Goal: Information Seeking & Learning: Learn about a topic

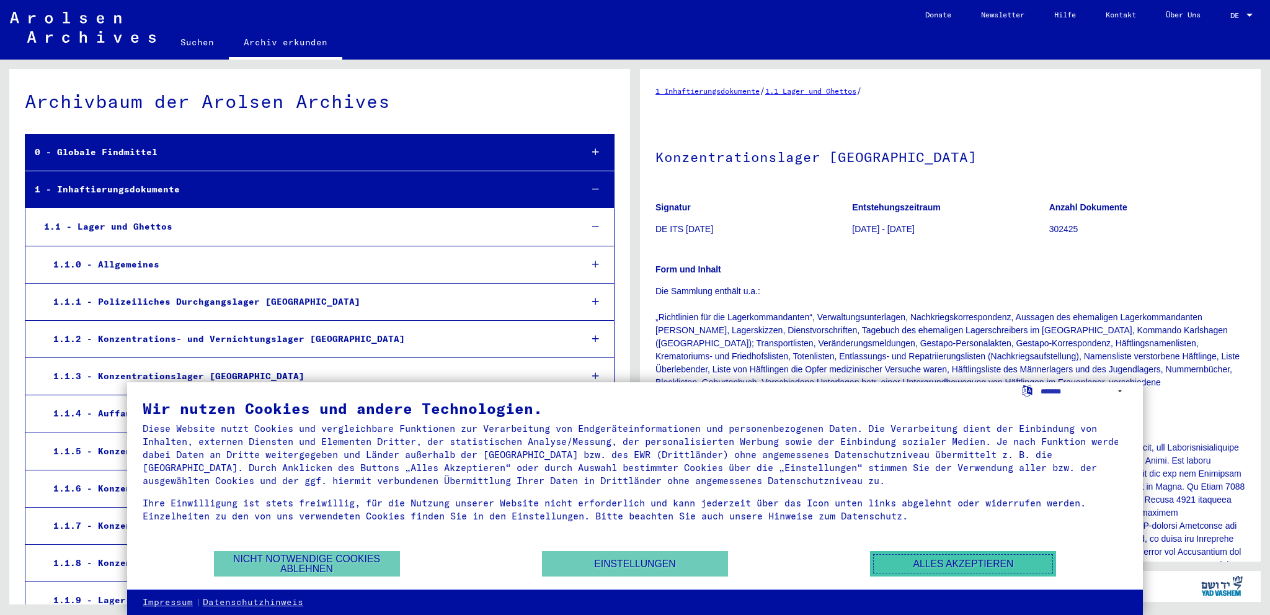
click at [957, 553] on button "Alles akzeptieren" at bounding box center [963, 563] width 186 height 25
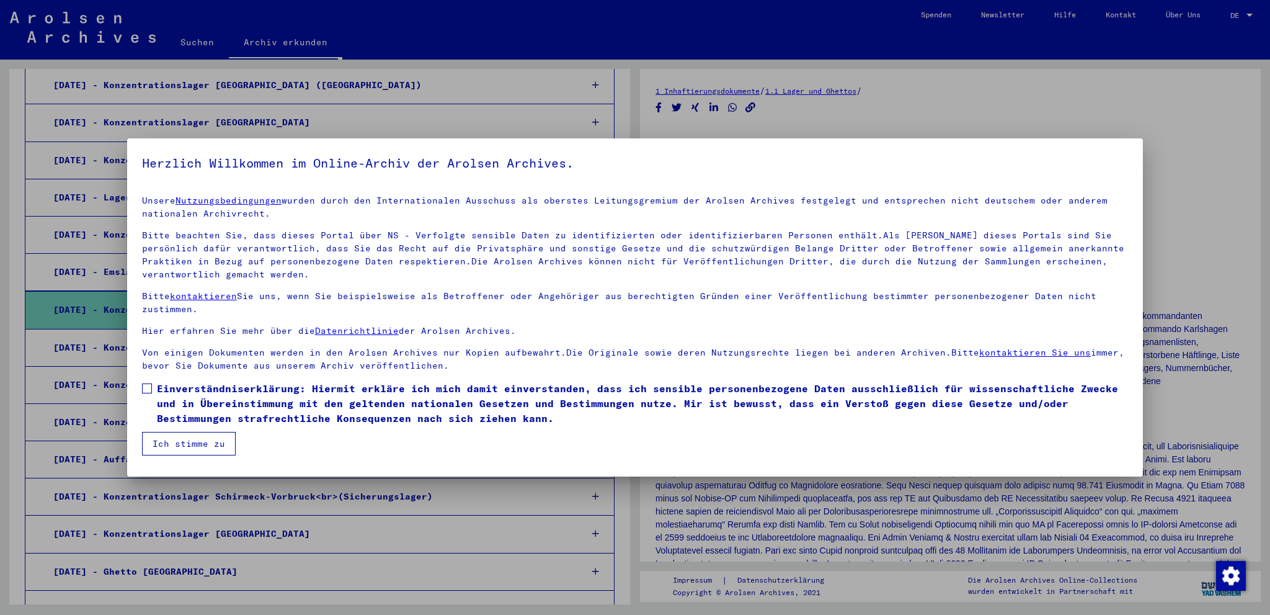
scroll to position [1249, 0]
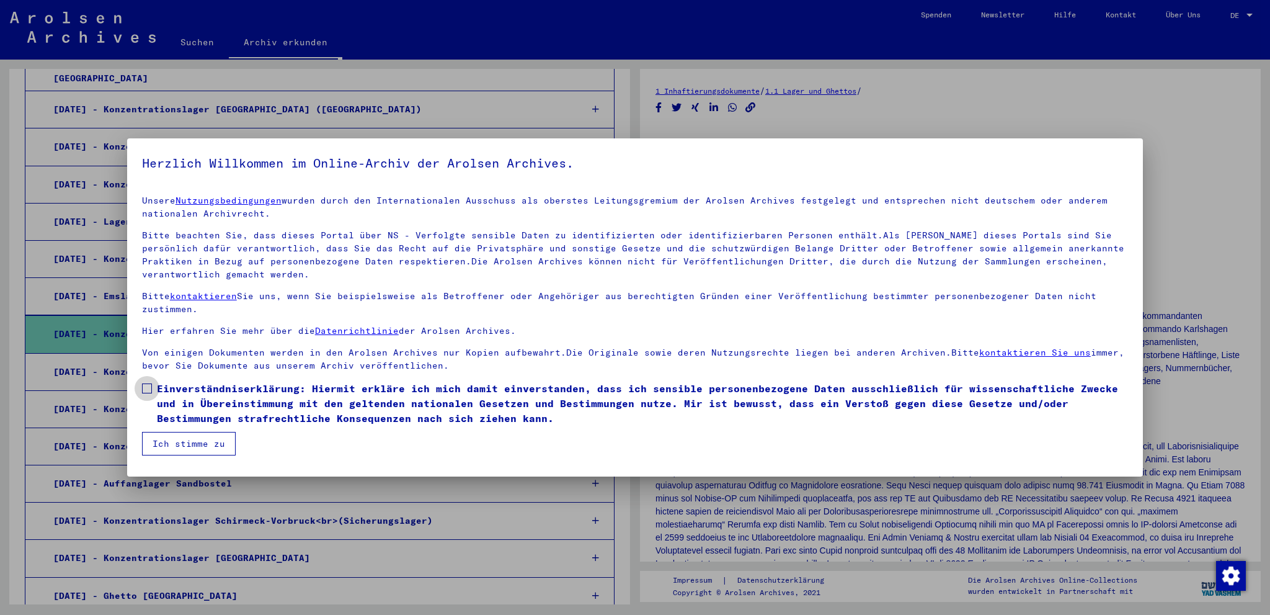
click at [142, 389] on span at bounding box center [147, 388] width 10 height 10
click at [173, 436] on button "Ich stimme zu" at bounding box center [189, 444] width 94 height 24
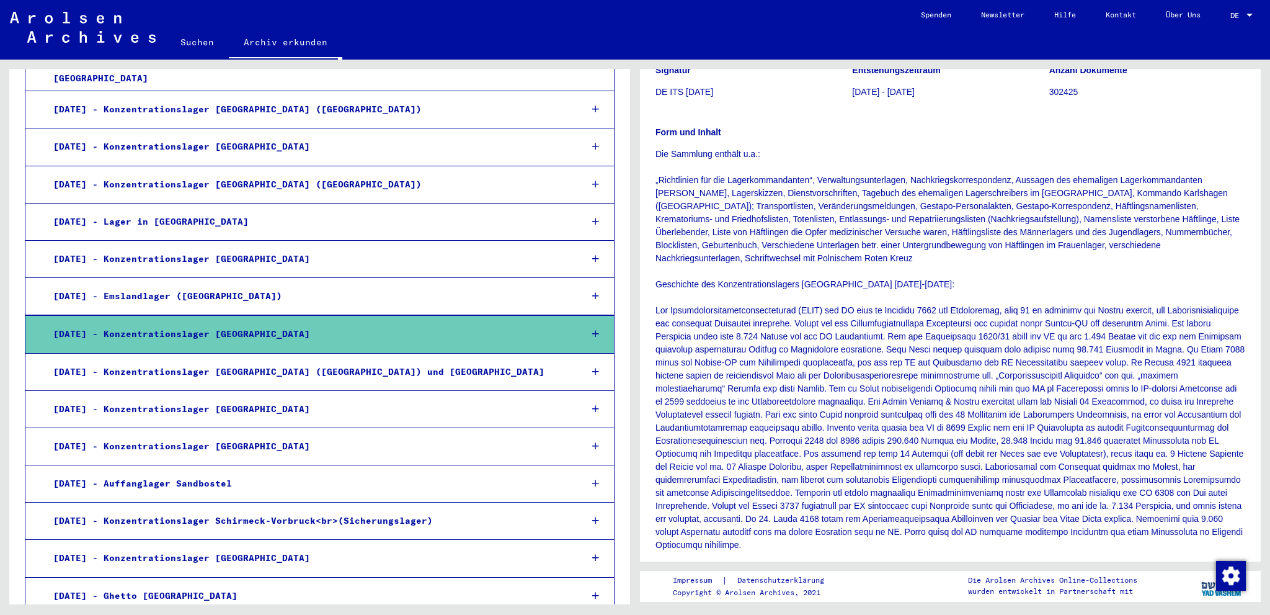
scroll to position [186, 0]
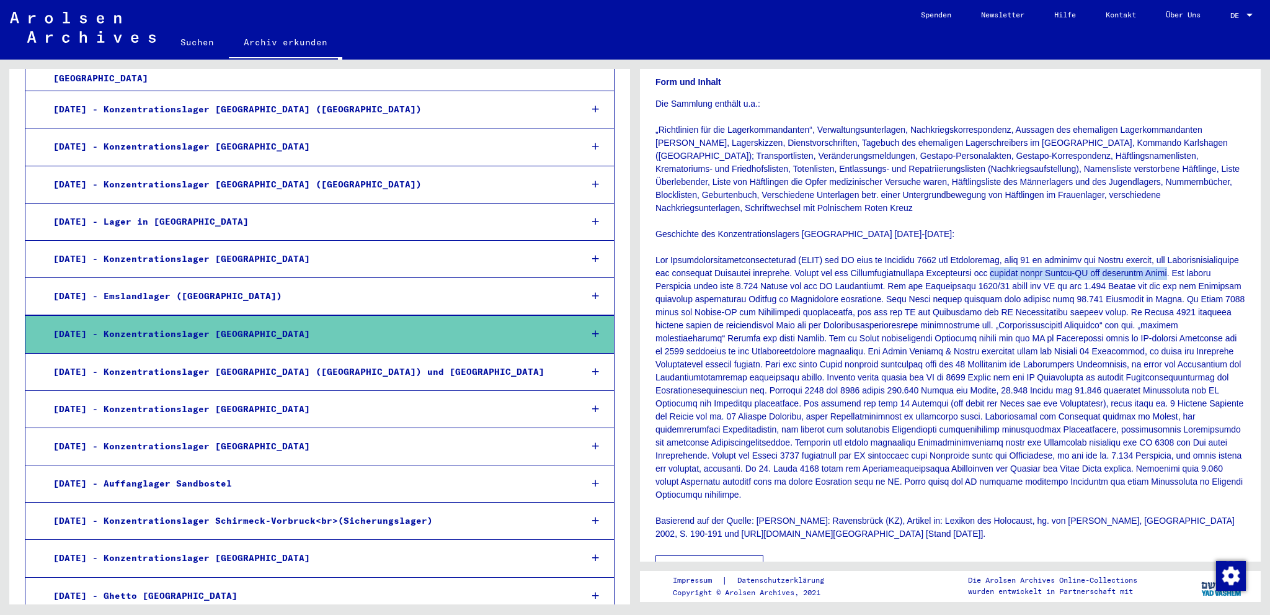
drag, startPoint x: 1071, startPoint y: 271, endPoint x: 682, endPoint y: 285, distance: 389.2
click at [682, 285] on p "Die Sammlung enthält u.a.: „Richtlinien für die Lagerkommandanten“, Verwaltungs…" at bounding box center [951, 318] width 590 height 443
copy p "einzige große Frauen-KL auf deutschem Boden"
click at [983, 320] on p "Die Sammlung enthält u.a.: „Richtlinien für die Lagerkommandanten“, Verwaltungs…" at bounding box center [951, 318] width 590 height 443
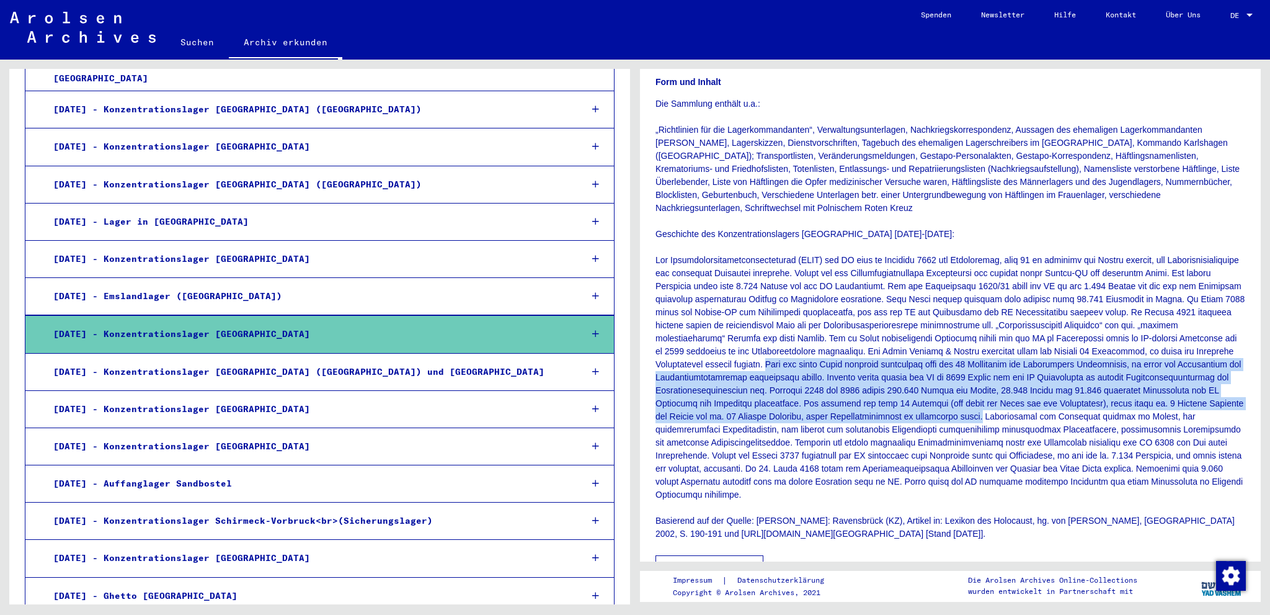
drag, startPoint x: 854, startPoint y: 364, endPoint x: 1203, endPoint y: 411, distance: 352.4
click at [1203, 411] on p "Die Sammlung enthält u.a.: „Richtlinien für die Lagerkommandanten“, Verwaltungs…" at bounding box center [951, 318] width 590 height 443
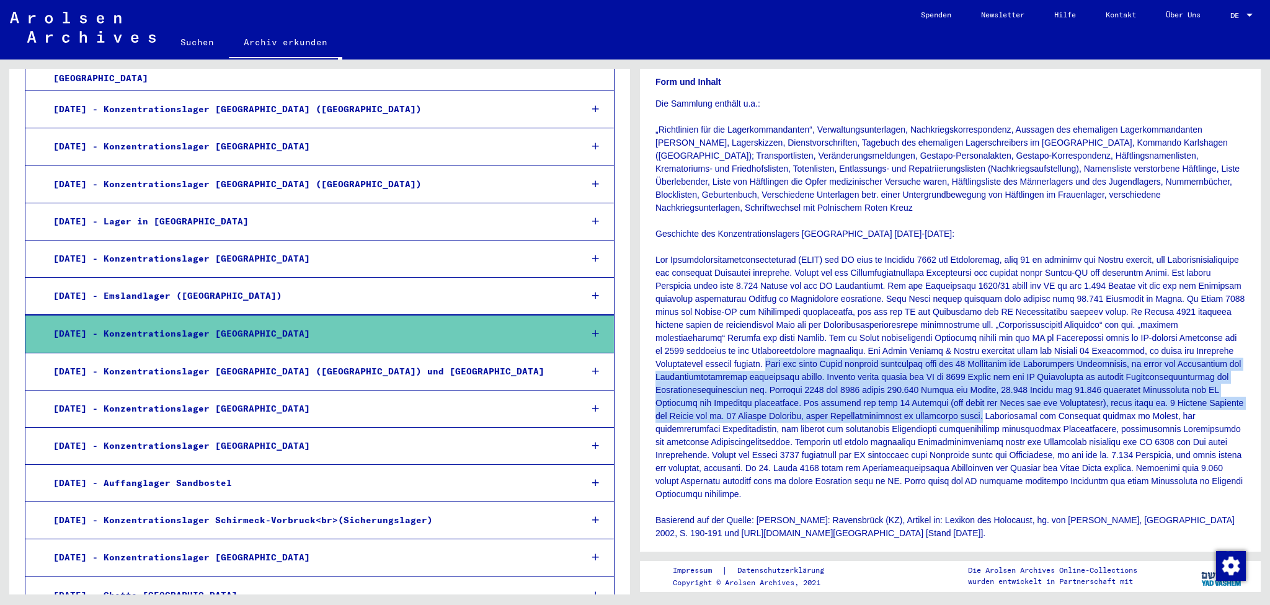
copy p "Über das ganze Reich verteilt entstanden mehr als 70 Nebenlager des Stammlagers…"
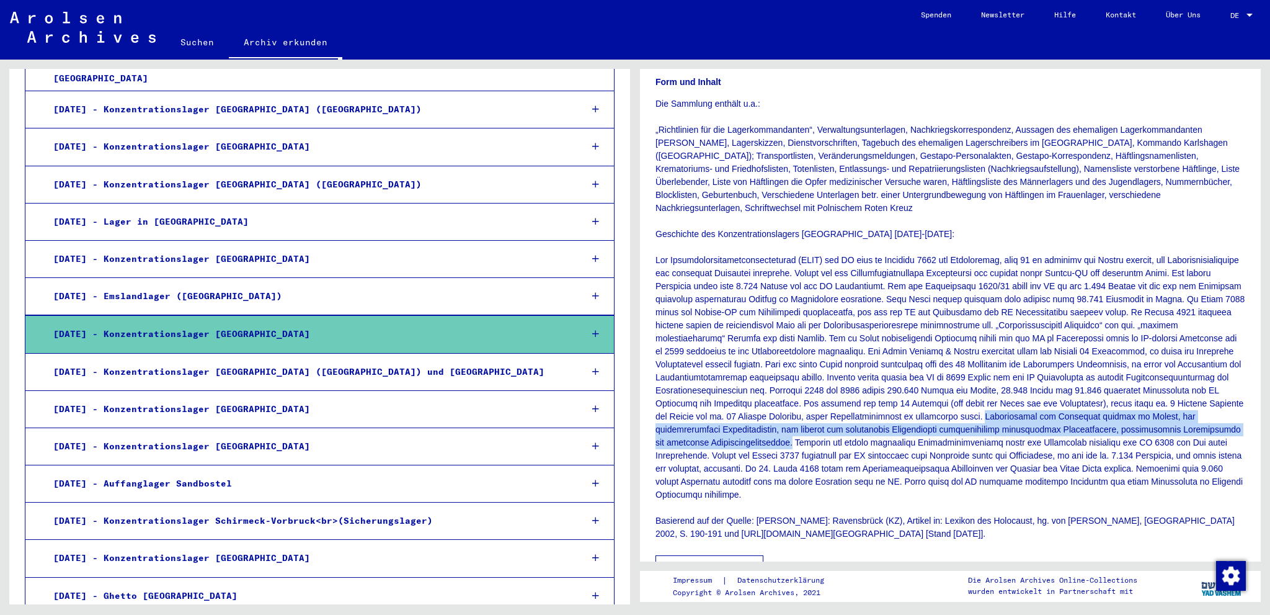
drag, startPoint x: 655, startPoint y: 432, endPoint x: 1017, endPoint y: 444, distance: 362.5
click at [1017, 444] on p "Die Sammlung enthält u.a.: „Richtlinien für die Lagerkommandanten“, Verwaltungs…" at bounding box center [951, 318] width 590 height 443
copy p "Zehntausende der Häftlinge starben an Hunger, dem kräftezehrenden Arbeitseinsat…"
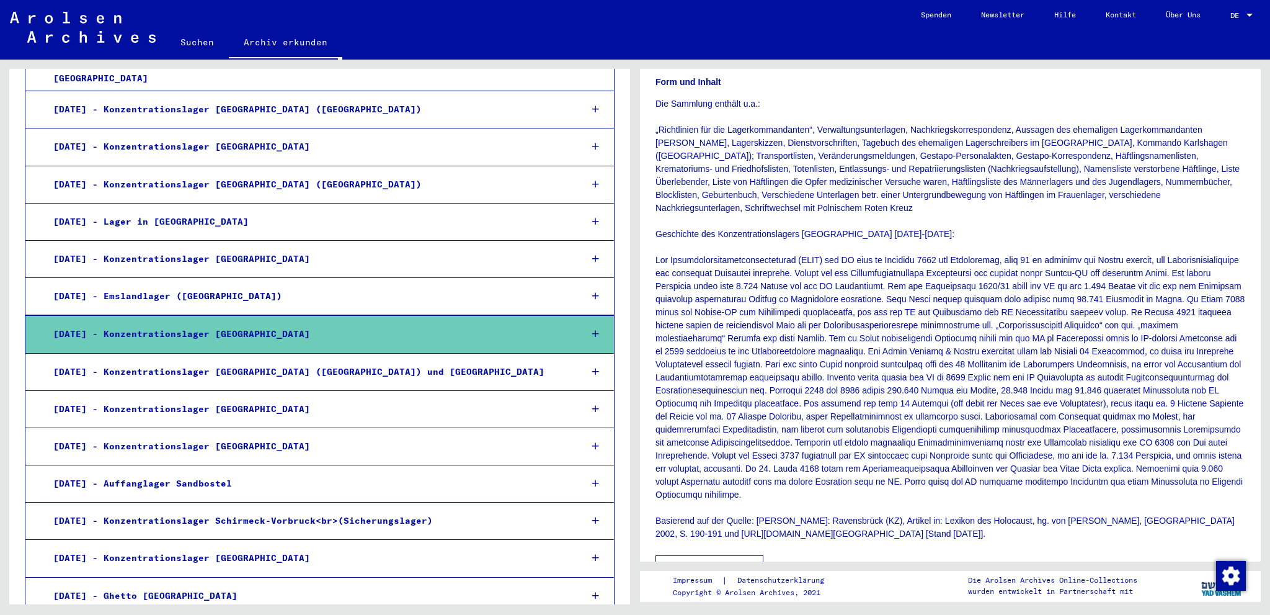
click at [1100, 349] on p "Die Sammlung enthält u.a.: „Richtlinien für die Lagerkommandanten“, Verwaltungs…" at bounding box center [951, 318] width 590 height 443
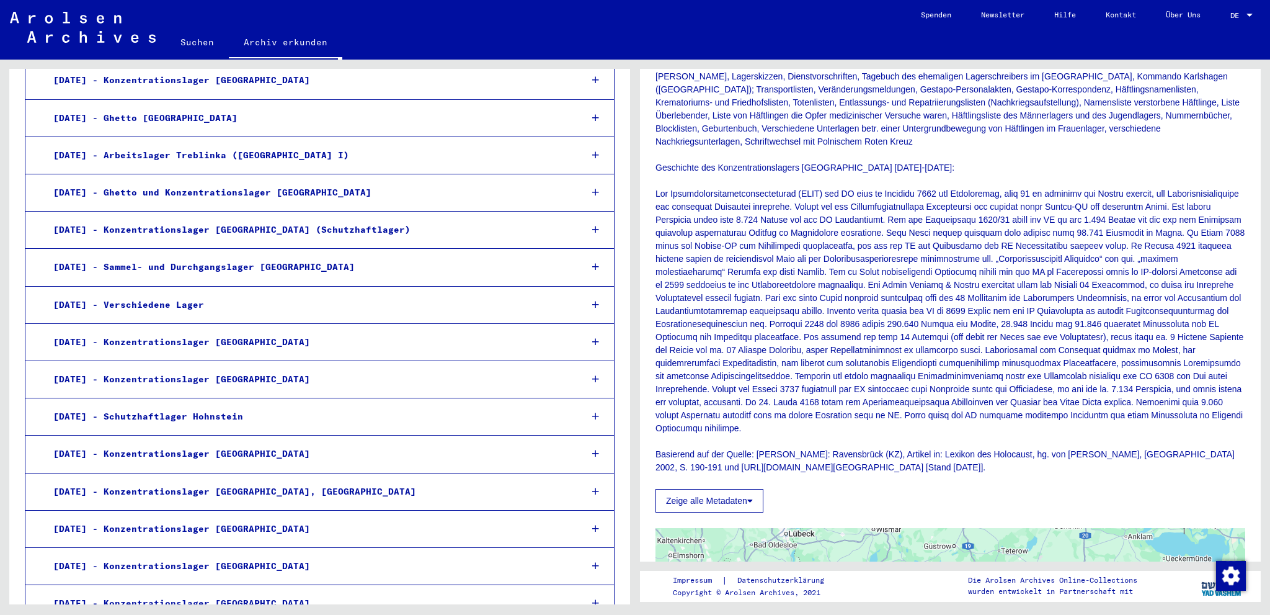
scroll to position [1746, 0]
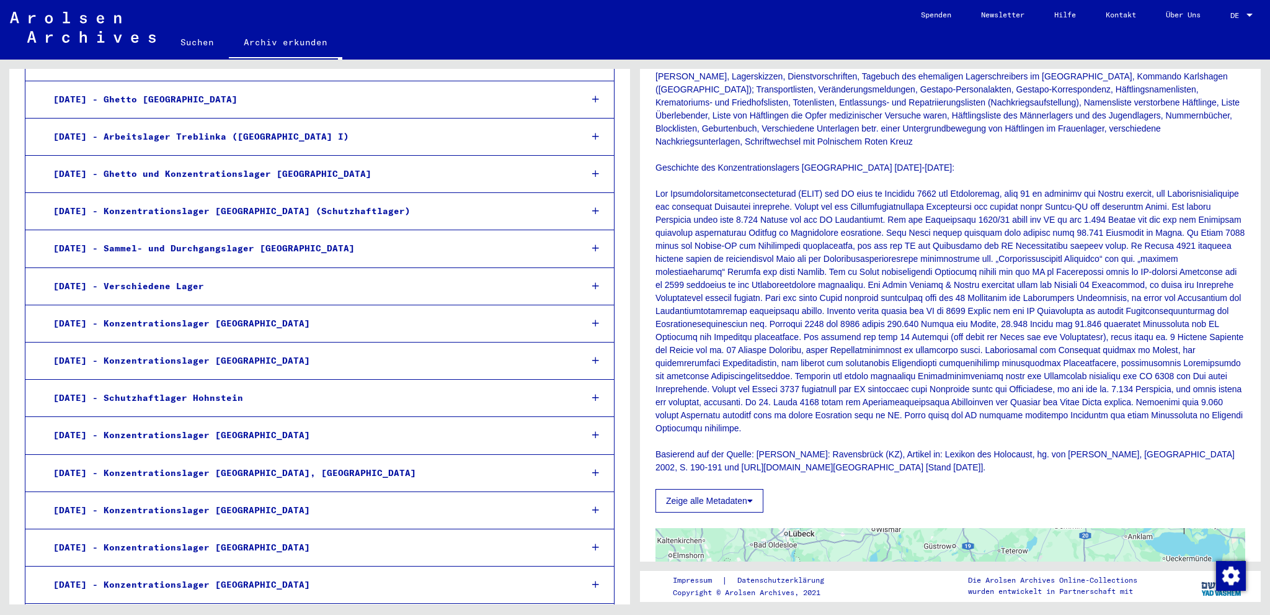
click at [226, 311] on div "[DATE] - Konzentrationslager [GEOGRAPHIC_DATA]" at bounding box center [308, 323] width 528 height 24
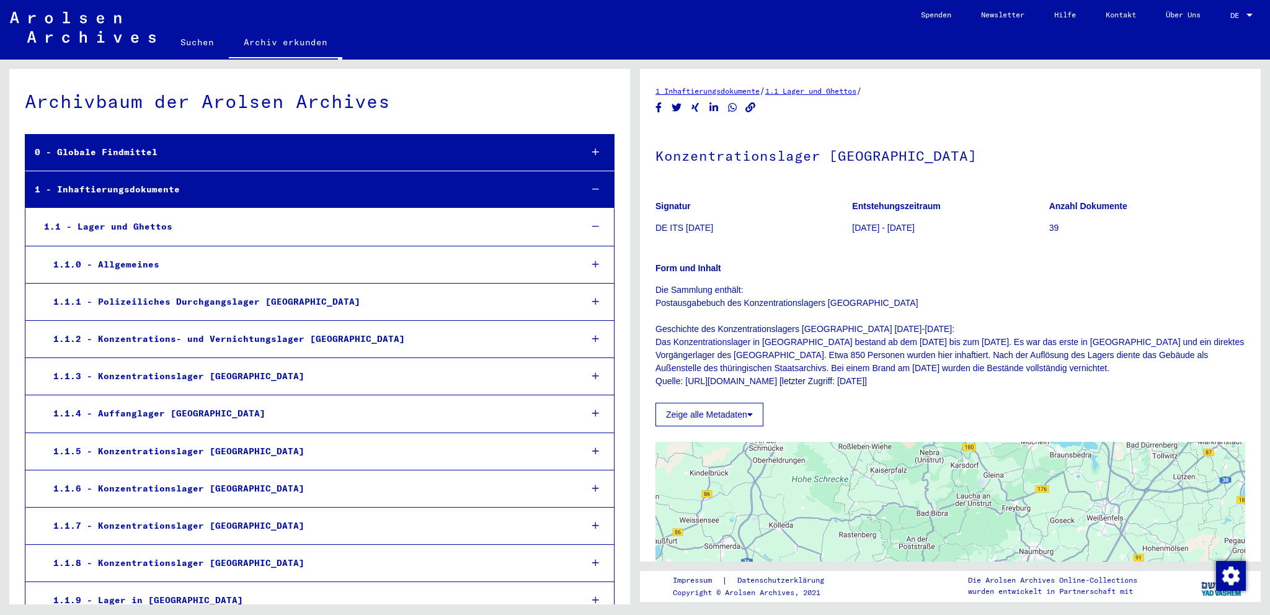
click at [300, 381] on div "1.1.3 - Konzentrationslager [GEOGRAPHIC_DATA]" at bounding box center [308, 376] width 528 height 24
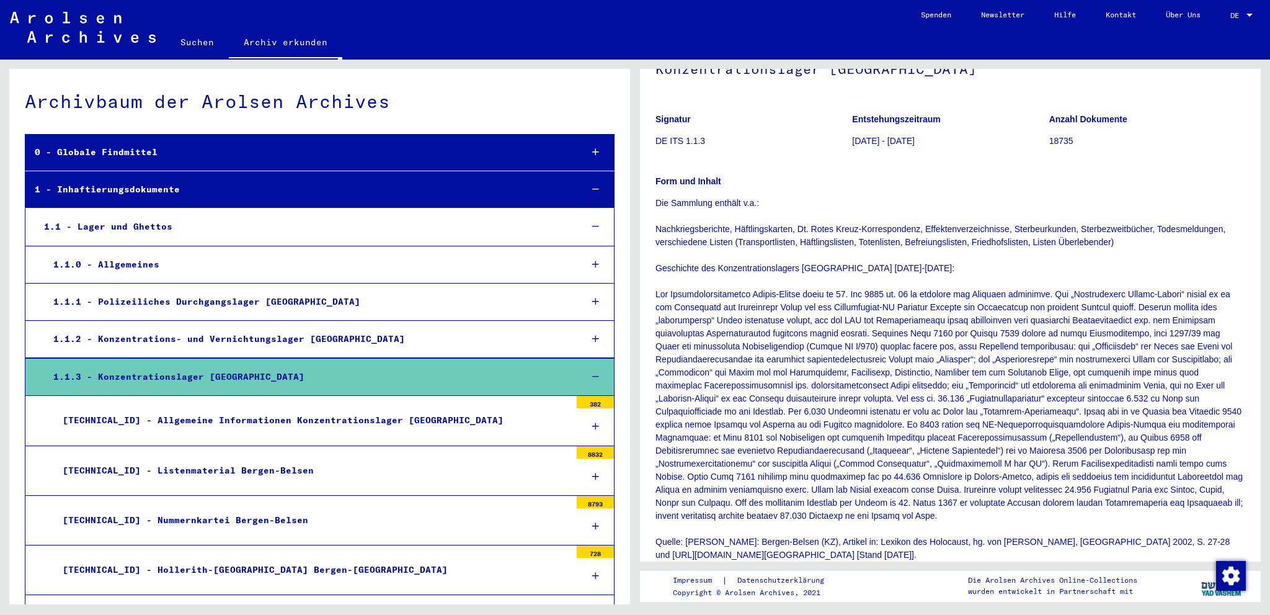
scroll to position [124, 0]
